Goal: Transaction & Acquisition: Purchase product/service

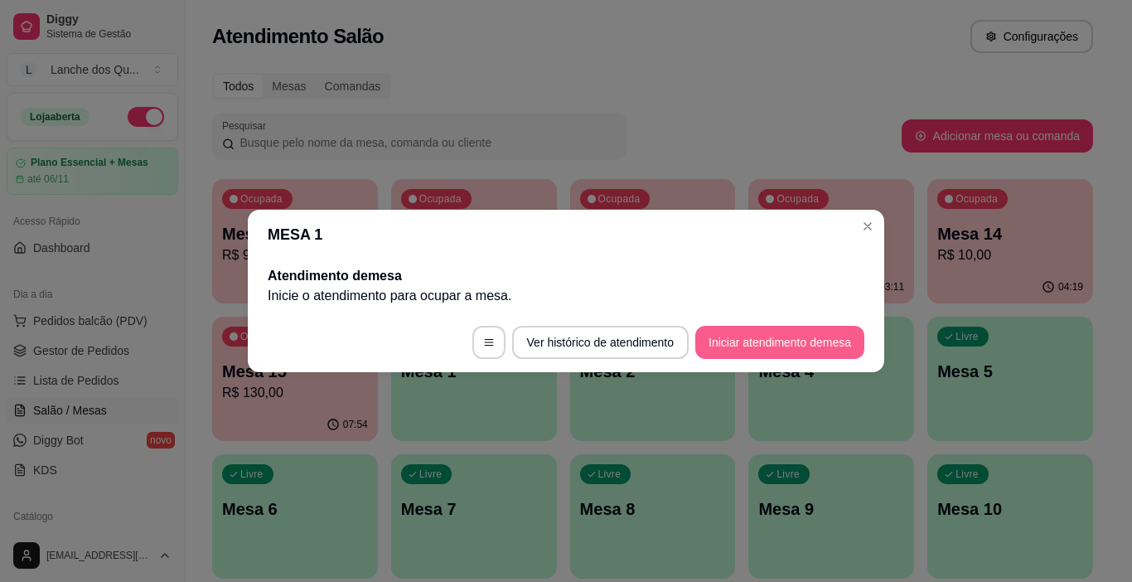
click at [766, 337] on button "Iniciar atendimento de mesa" at bounding box center [779, 342] width 169 height 33
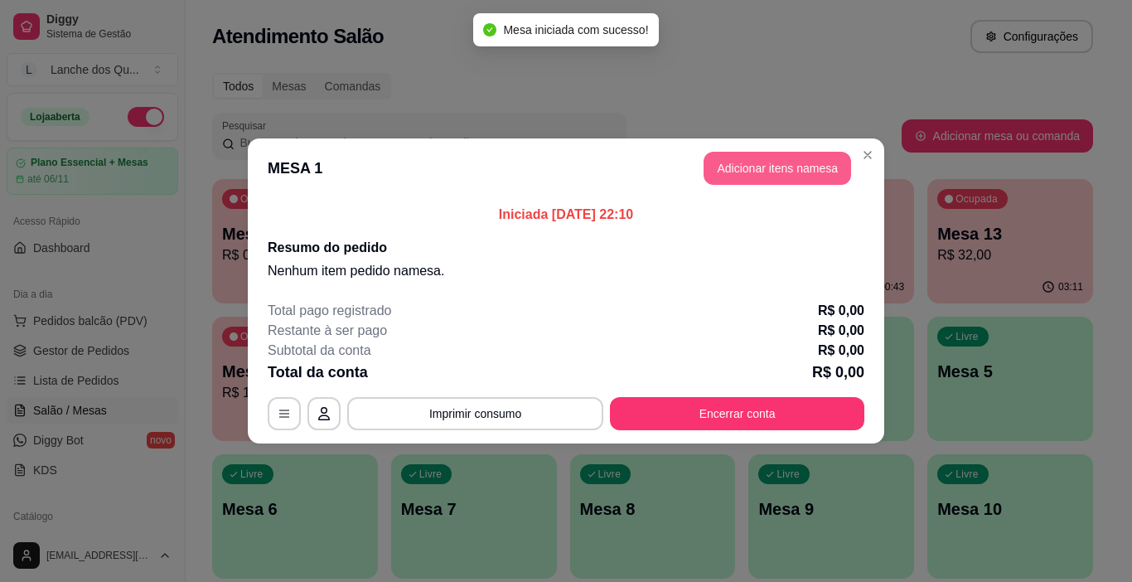
click at [798, 158] on button "Adicionar itens na mesa" at bounding box center [778, 168] width 148 height 33
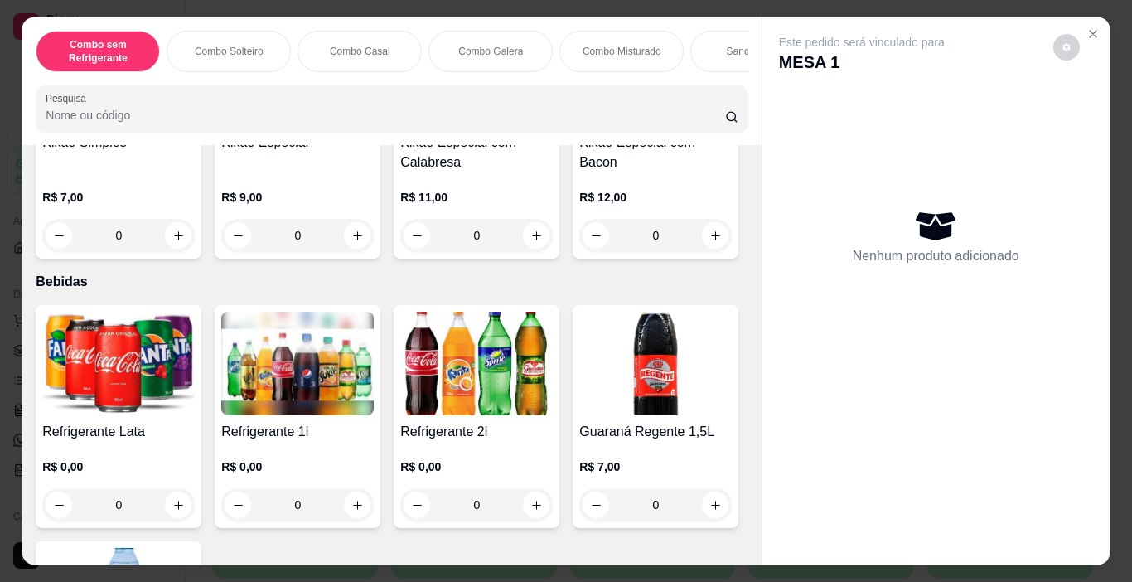
scroll to position [3398, 0]
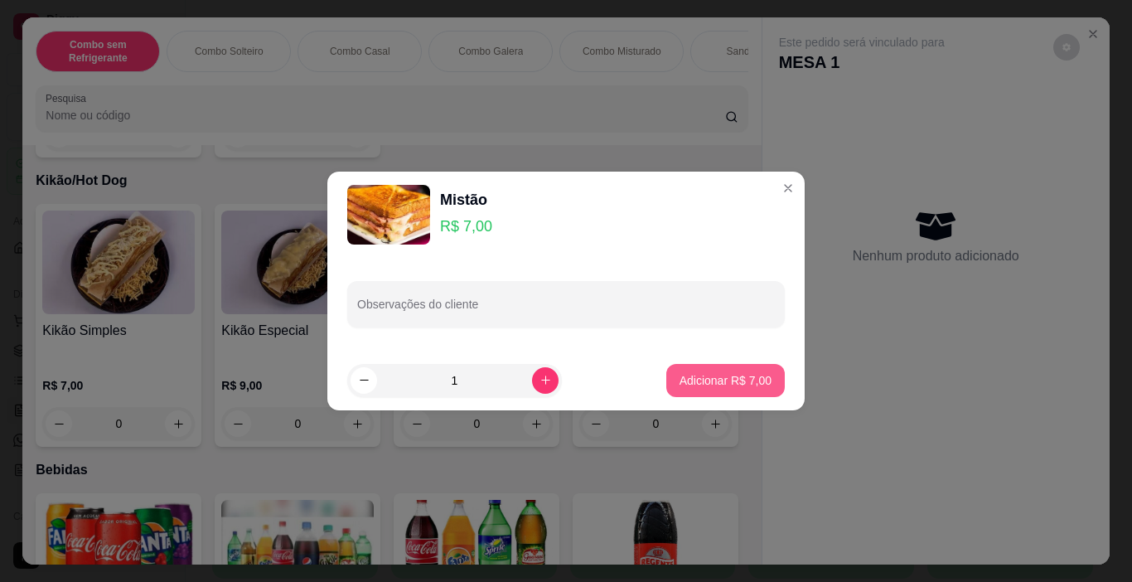
click at [685, 382] on p "Adicionar R$ 7,00" at bounding box center [726, 380] width 92 height 17
type input "1"
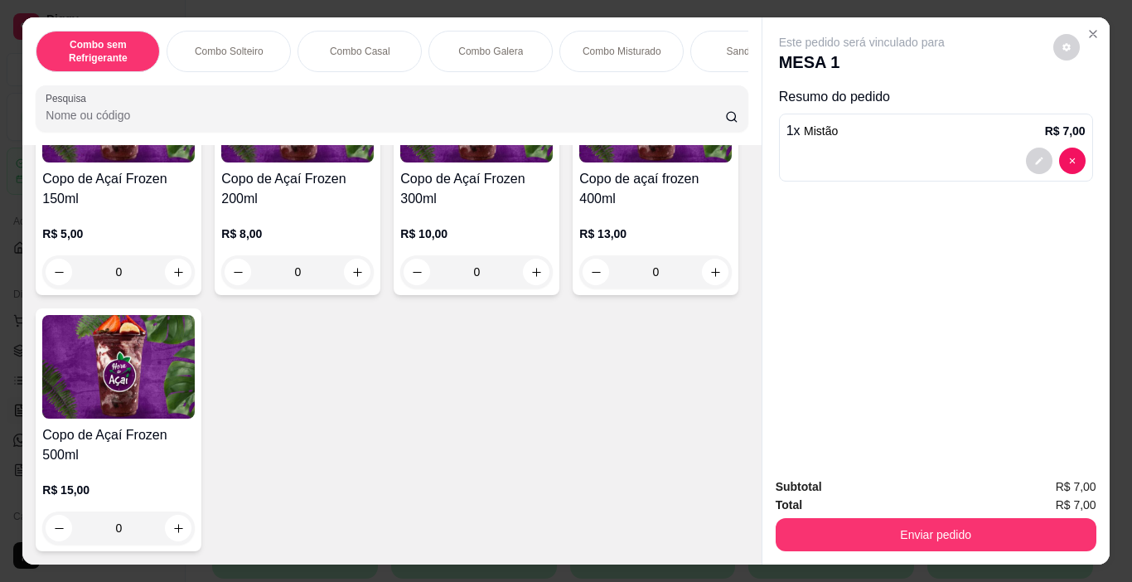
scroll to position [5056, 0]
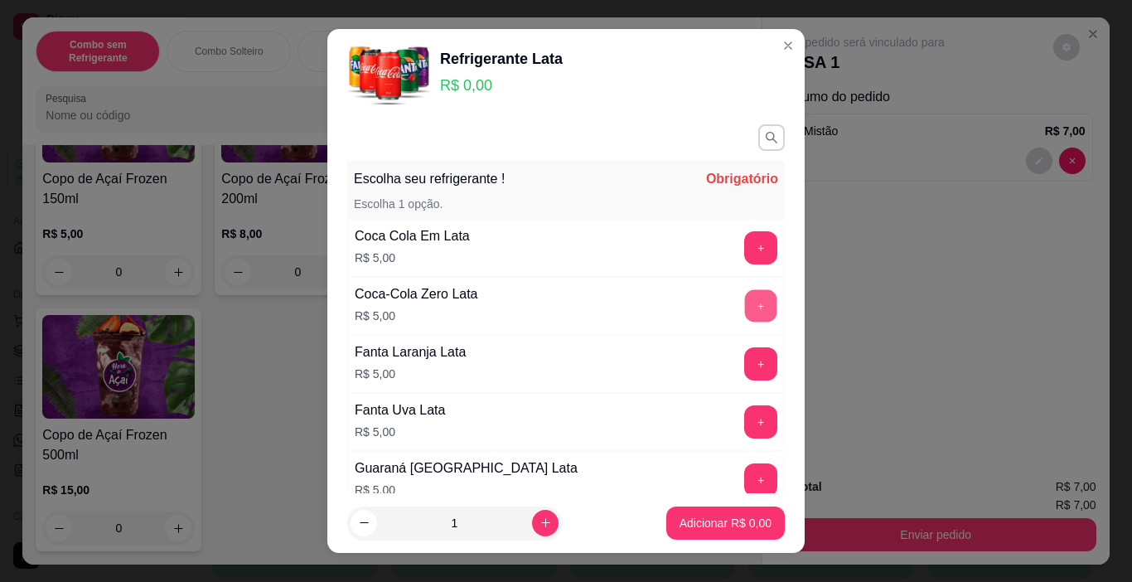
click at [745, 299] on button "+" at bounding box center [761, 306] width 32 height 32
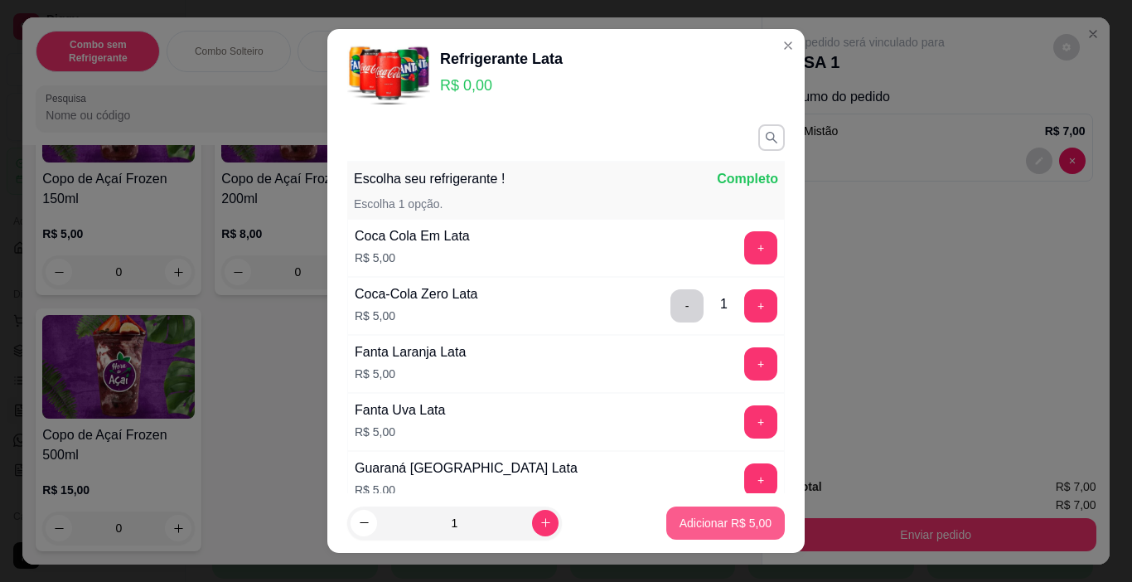
click at [732, 519] on p "Adicionar R$ 5,00" at bounding box center [726, 523] width 92 height 17
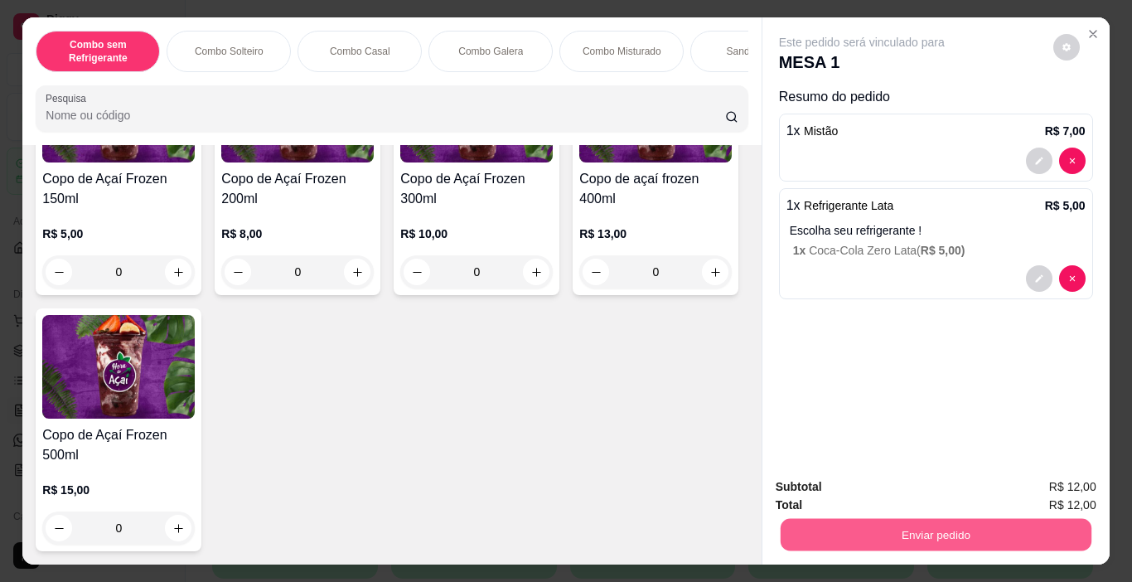
click at [835, 520] on button "Enviar pedido" at bounding box center [935, 535] width 311 height 32
click at [1034, 491] on button "Enviar pedido" at bounding box center [1053, 487] width 94 height 31
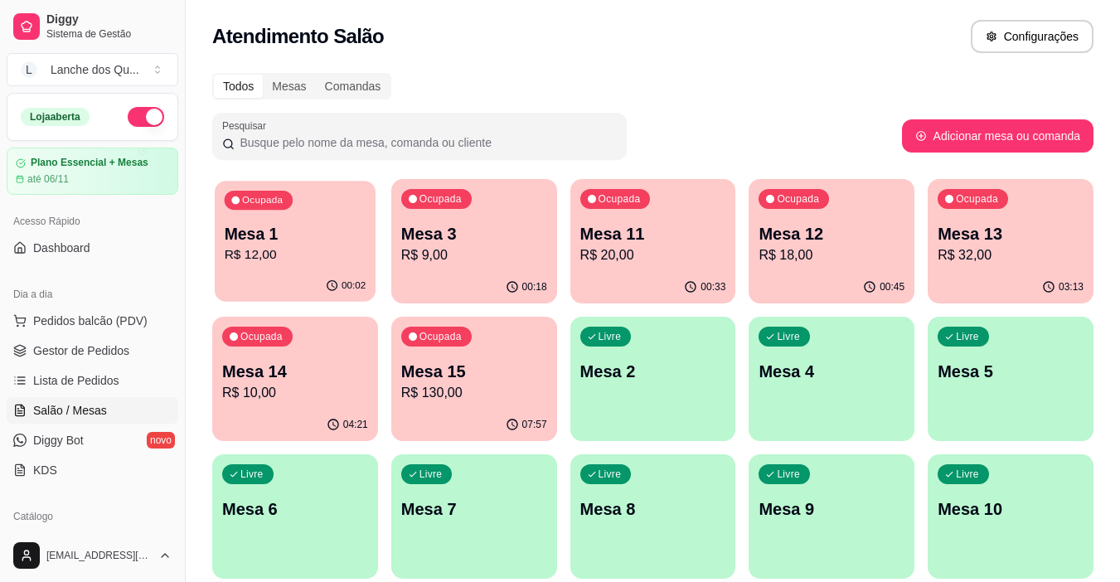
click at [322, 262] on p "R$ 12,00" at bounding box center [296, 254] width 142 height 19
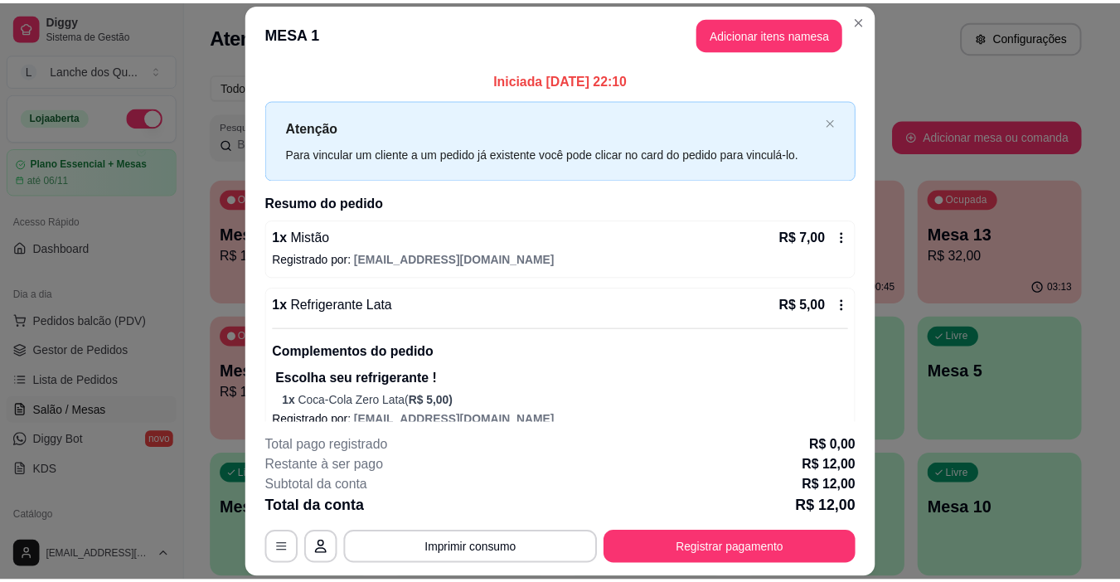
scroll to position [22, 0]
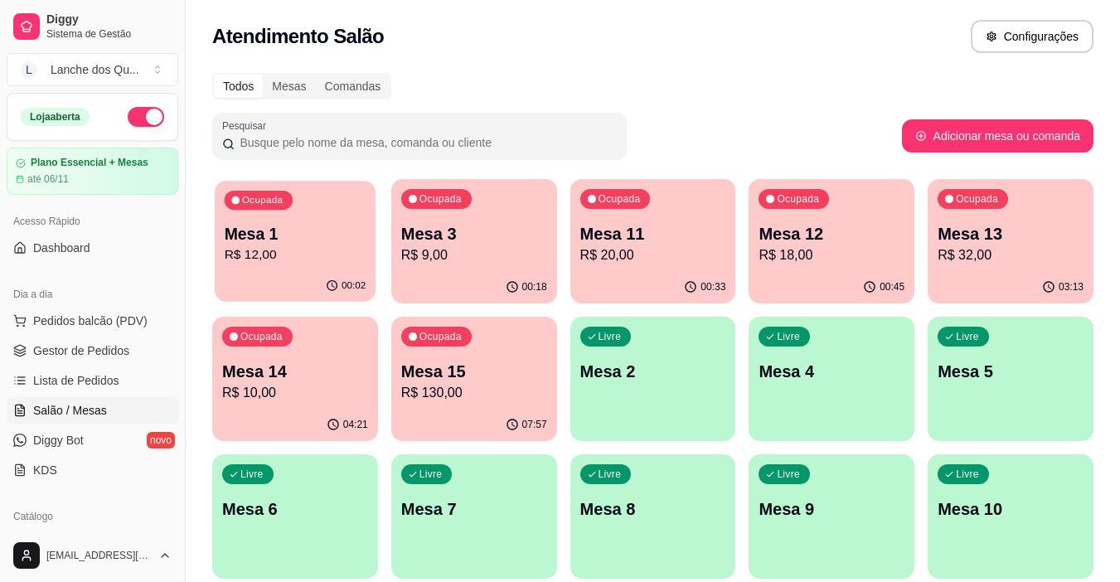
click at [275, 260] on p "R$ 12,00" at bounding box center [296, 254] width 142 height 19
